Goal: Information Seeking & Learning: Learn about a topic

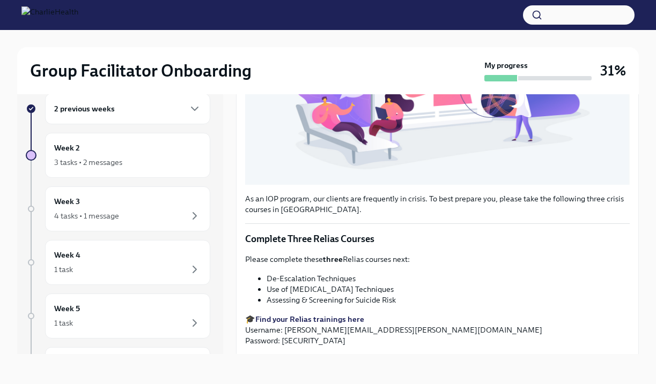
scroll to position [348, 0]
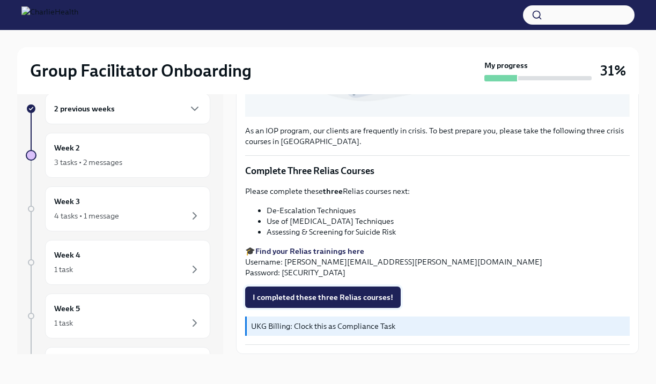
click at [322, 298] on span "I completed these three Relias courses!" at bounding box center [322, 297] width 140 height 11
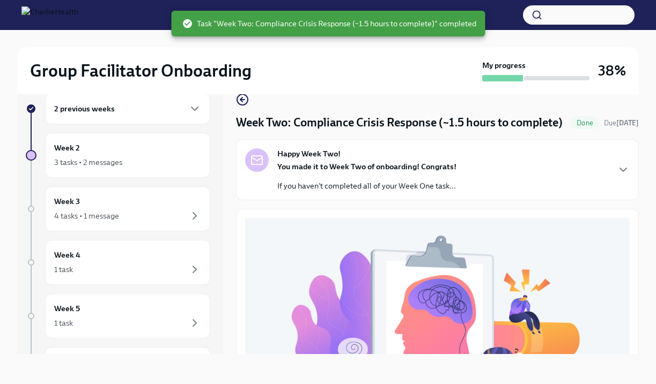
scroll to position [0, 0]
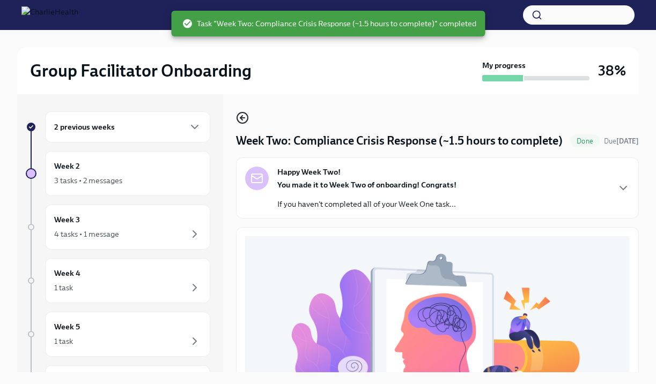
click at [246, 114] on circle "button" at bounding box center [242, 118] width 11 height 11
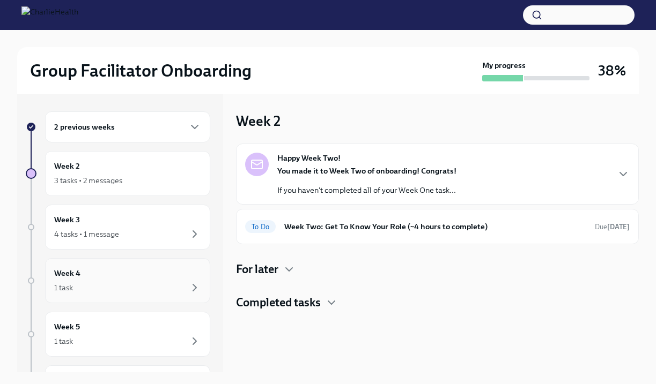
click at [162, 278] on div "Week 4 1 task" at bounding box center [127, 280] width 147 height 27
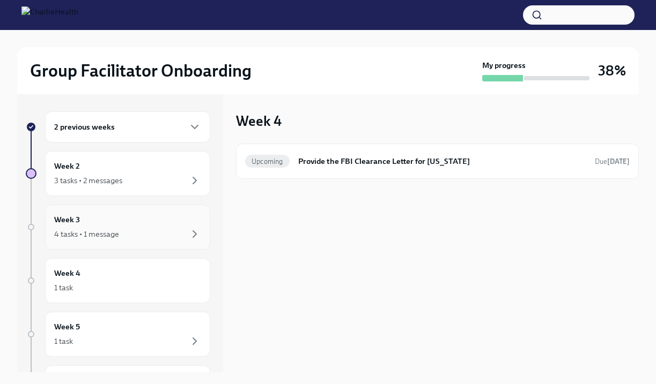
click at [139, 240] on div "4 tasks • 1 message" at bounding box center [127, 234] width 147 height 13
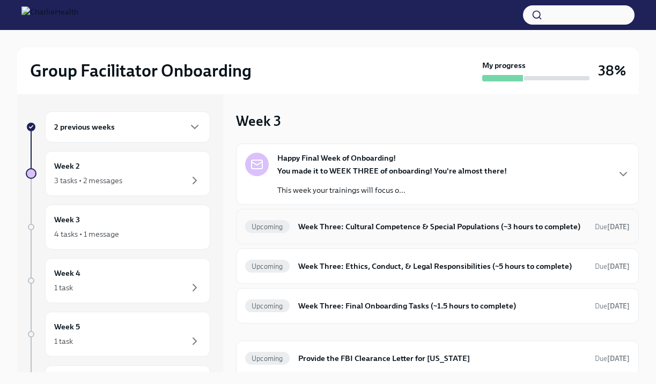
click at [393, 228] on h6 "Week Three: Cultural Competence & Special Populations (~3 hours to complete)" at bounding box center [442, 227] width 288 height 12
